Goal: Information Seeking & Learning: Stay updated

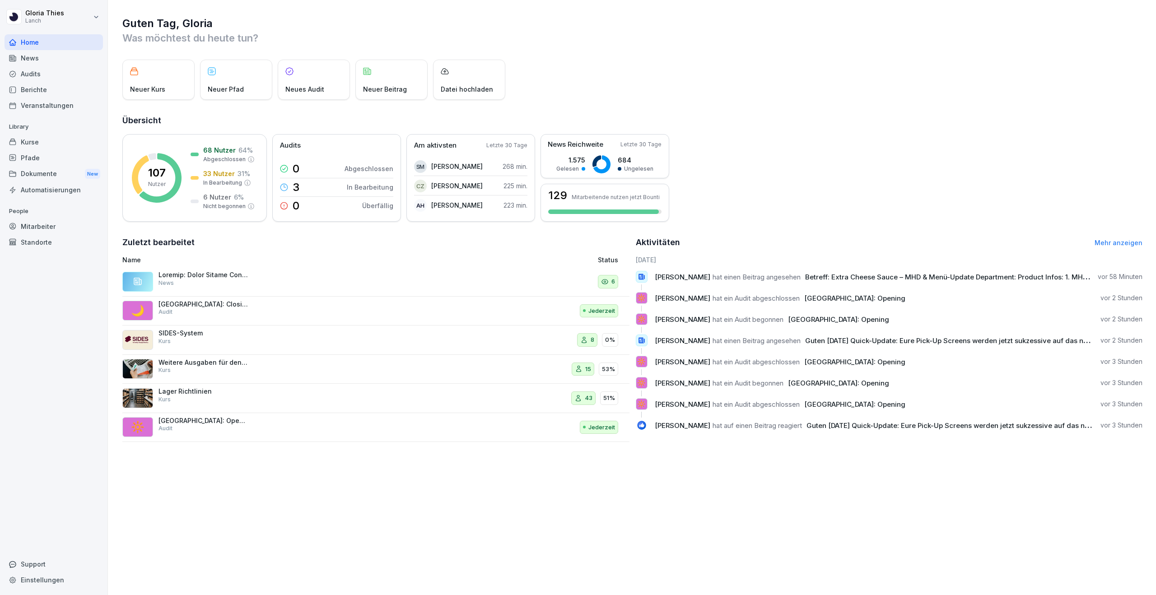
click at [64, 61] on div "News" at bounding box center [54, 58] width 98 height 16
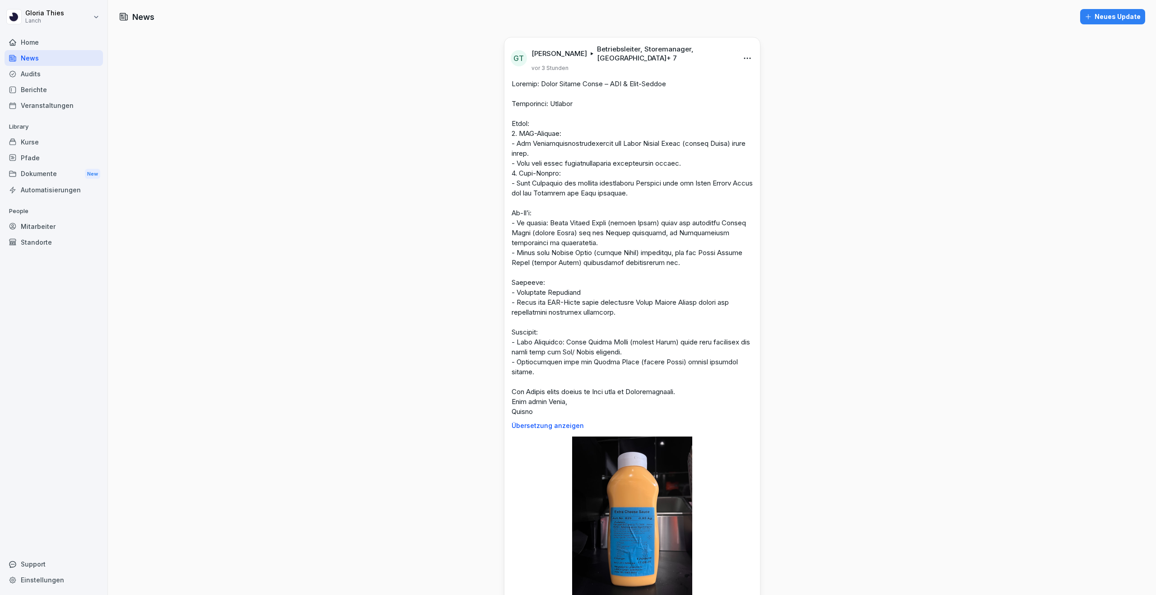
click at [537, 384] on p at bounding box center [632, 248] width 241 height 338
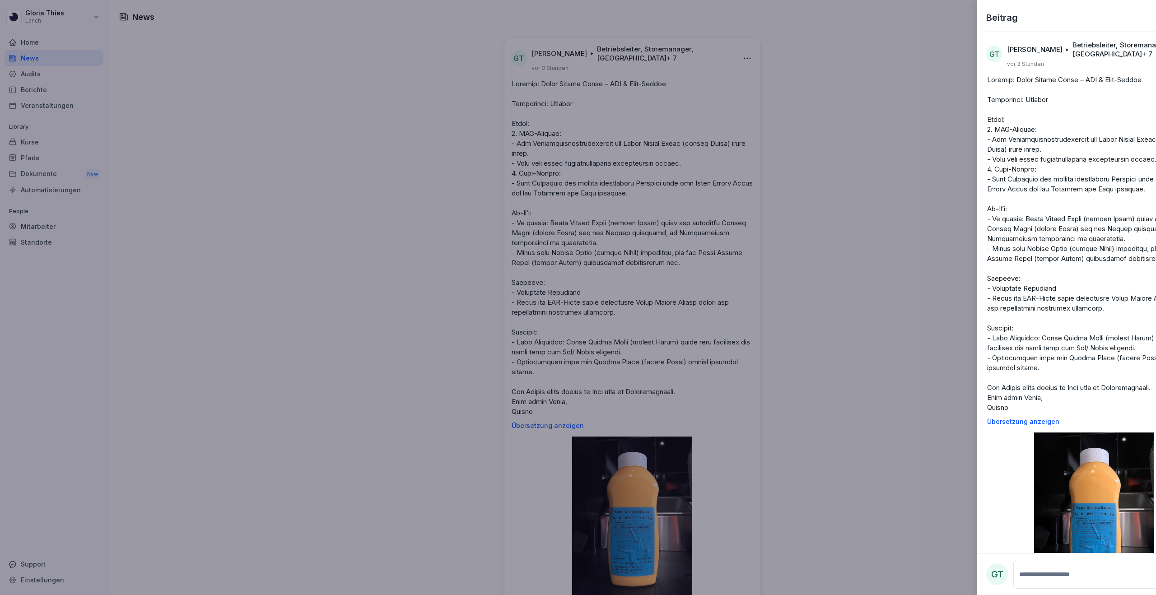
click at [521, 384] on div at bounding box center [578, 297] width 1156 height 595
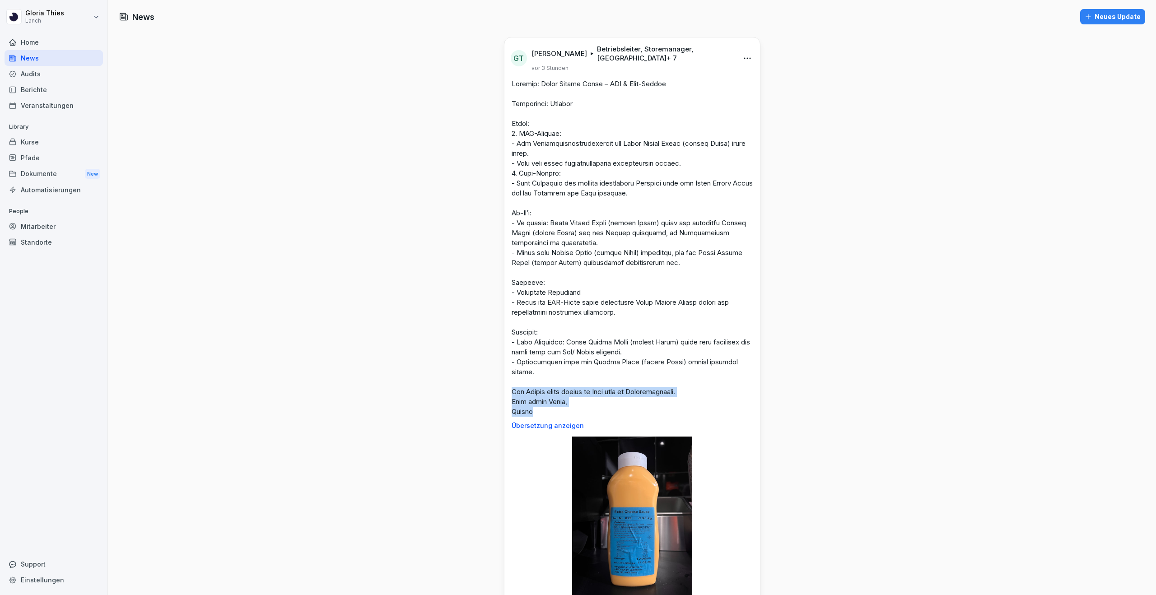
drag, startPoint x: 511, startPoint y: 380, endPoint x: 550, endPoint y: 403, distance: 44.9
click at [550, 403] on div "Übersetzung anzeigen" at bounding box center [633, 254] width 256 height 351
copy p "Bei Fragen gerne direkt im Post oder im Montagsmeeting. Ganz liebe Grüße, Gloria"
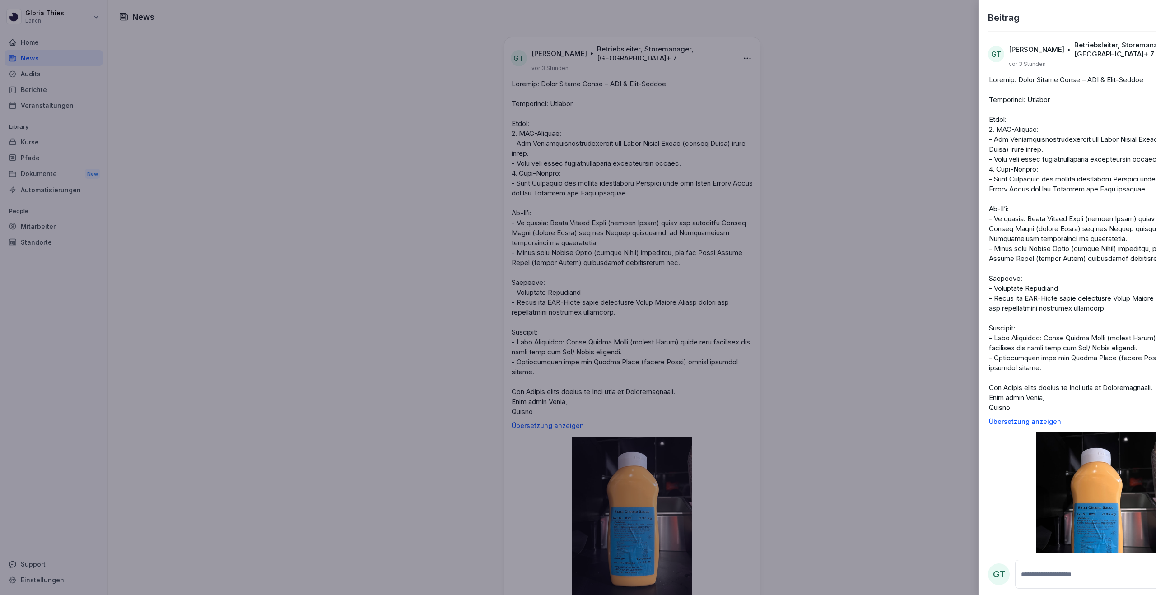
click at [830, 351] on div at bounding box center [578, 297] width 1156 height 595
